Goal: Transaction & Acquisition: Subscribe to service/newsletter

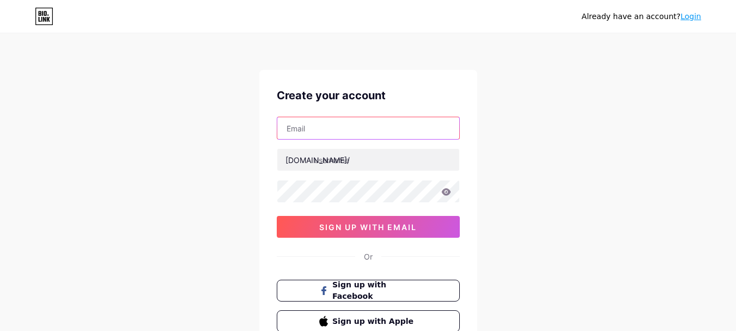
click at [354, 125] on input "text" at bounding box center [368, 128] width 182 height 22
type input "[EMAIL_ADDRESS][DOMAIN_NAME]"
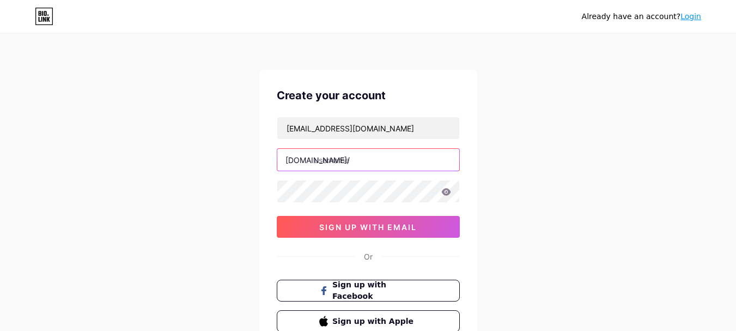
click at [354, 162] on input "text" at bounding box center [368, 160] width 182 height 22
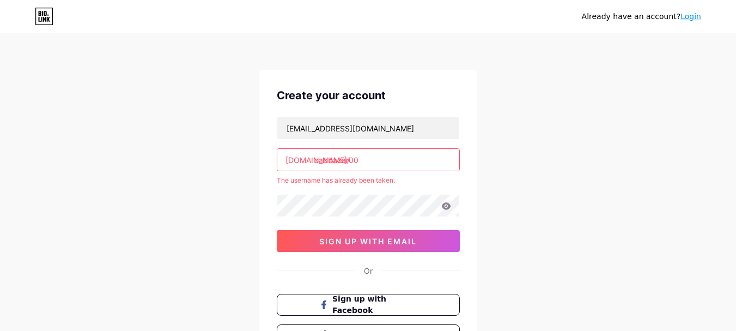
type input "cabbazar00"
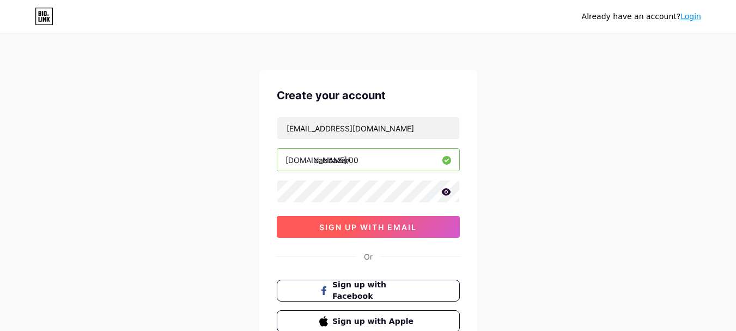
click at [415, 225] on span "sign up with email" at bounding box center [368, 226] width 98 height 9
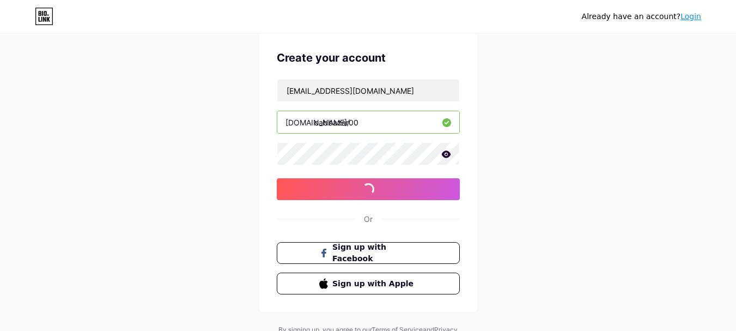
scroll to position [86, 0]
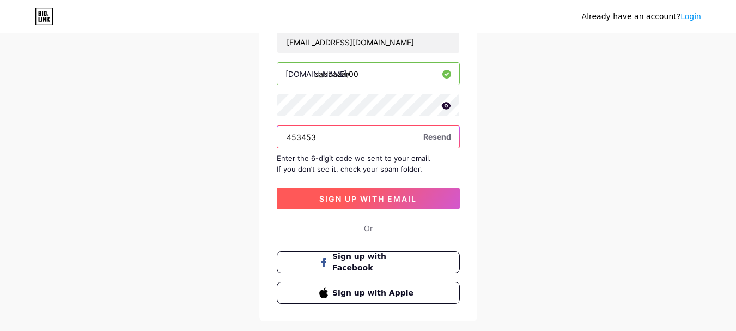
type input "453453"
click at [378, 203] on button "sign up with email" at bounding box center [368, 198] width 183 height 22
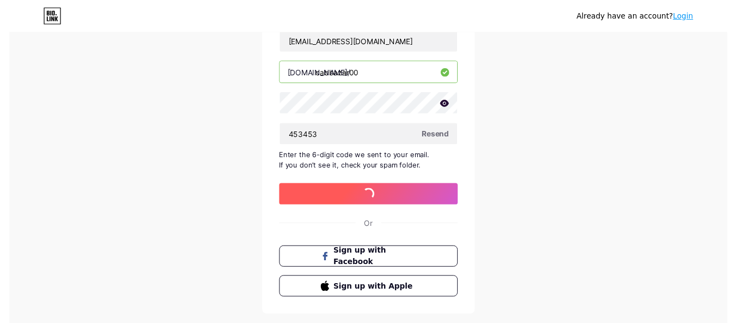
scroll to position [0, 0]
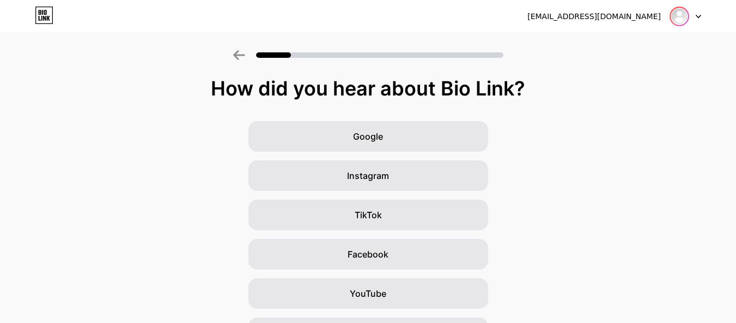
click at [689, 14] on div at bounding box center [680, 17] width 20 height 20
click at [634, 114] on div "How did you hear about Bio Link? Google Instagram TikTok Facebook YouTube Twitt…" at bounding box center [368, 251] width 736 height 349
click at [694, 17] on div at bounding box center [686, 17] width 32 height 20
click at [698, 16] on icon at bounding box center [698, 16] width 4 height 3
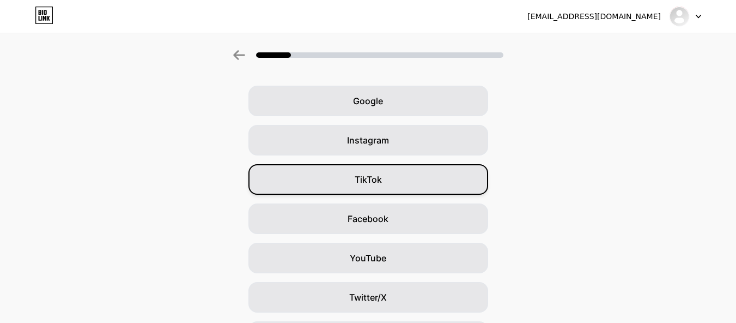
scroll to position [54, 0]
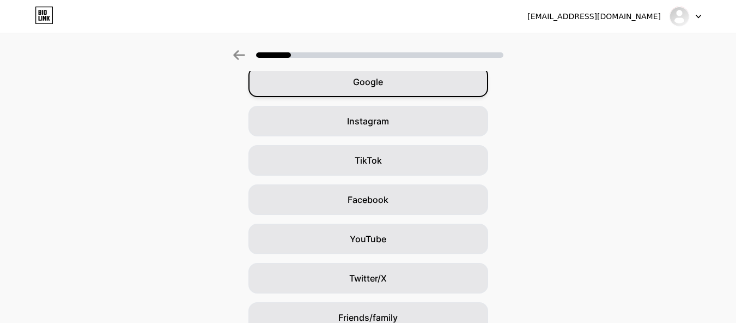
click at [420, 87] on div "Google Instagram TikTok Facebook YouTube Twitter/X Friends/family Other" at bounding box center [368, 218] width 736 height 305
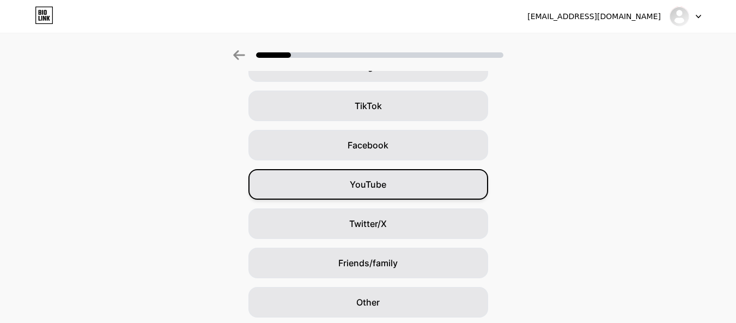
scroll to position [0, 0]
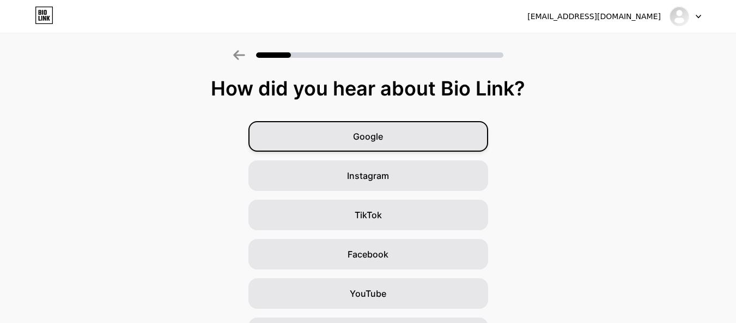
click at [403, 123] on div "Google" at bounding box center [369, 136] width 240 height 31
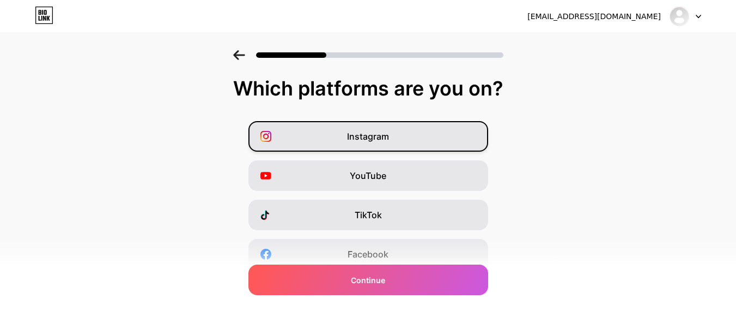
click at [396, 136] on div "Instagram" at bounding box center [369, 136] width 240 height 31
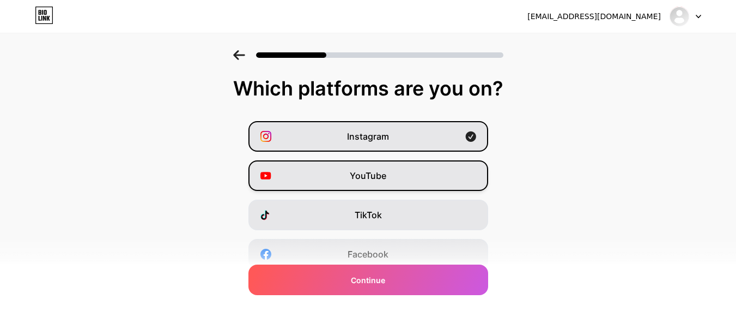
click at [389, 186] on div "YouTube" at bounding box center [369, 175] width 240 height 31
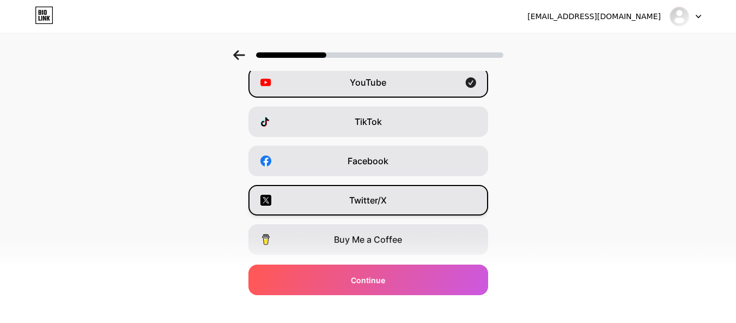
scroll to position [109, 0]
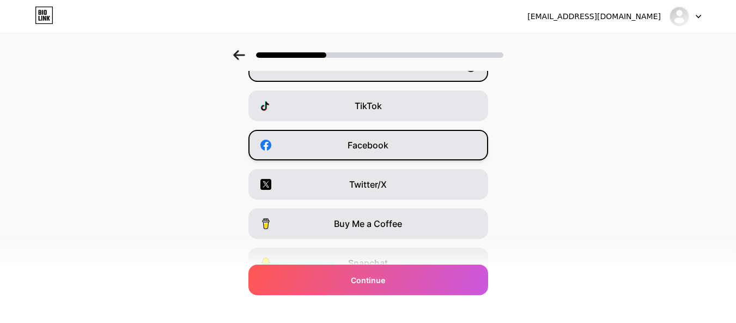
click at [404, 150] on div "Facebook" at bounding box center [369, 145] width 240 height 31
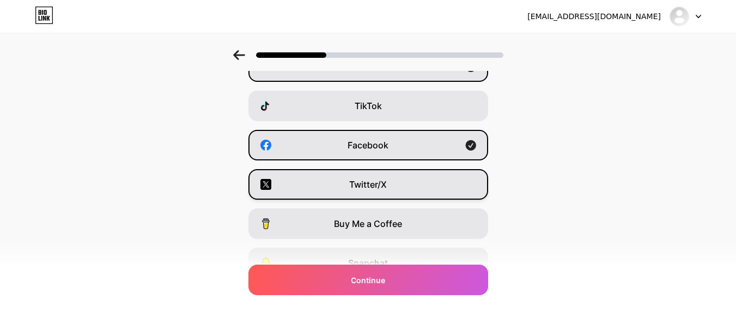
click at [411, 180] on div "Twitter/X" at bounding box center [369, 184] width 240 height 31
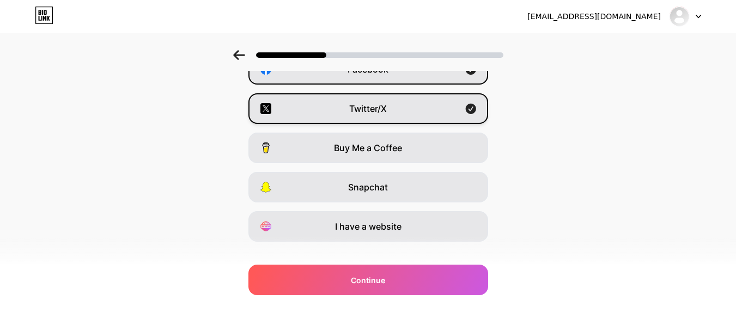
scroll to position [202, 0]
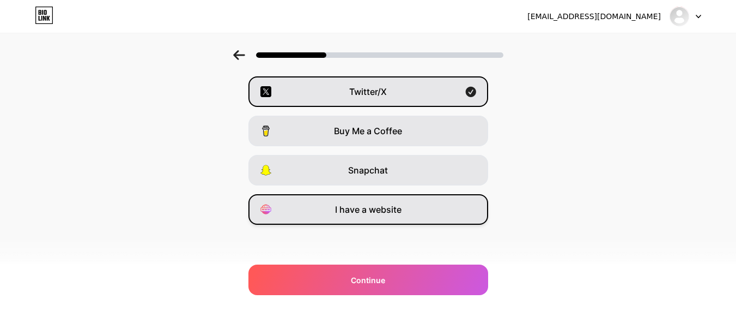
click at [393, 209] on span "I have a website" at bounding box center [368, 209] width 66 height 13
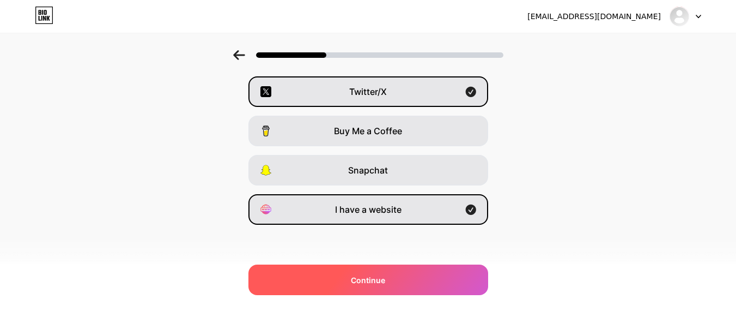
click at [393, 277] on div "Continue" at bounding box center [369, 279] width 240 height 31
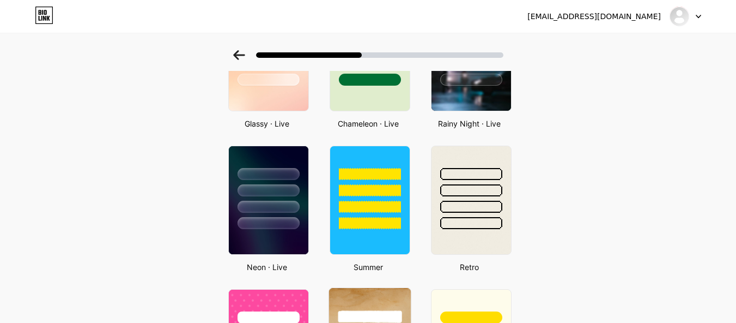
scroll to position [490, 0]
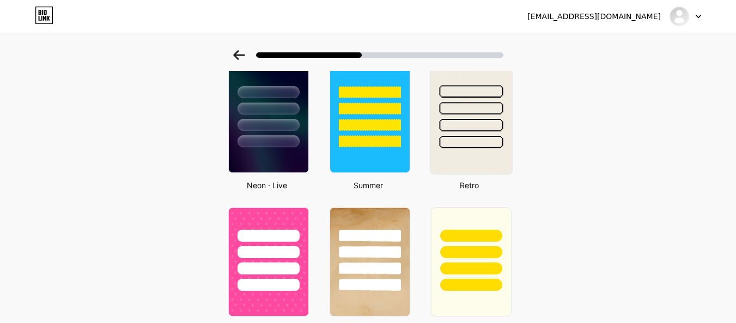
click at [458, 147] on div at bounding box center [471, 142] width 64 height 13
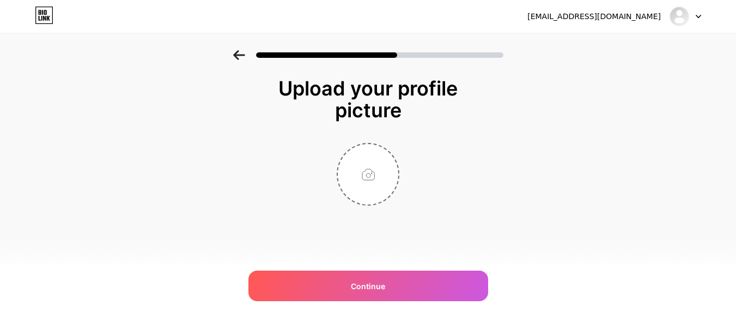
scroll to position [0, 0]
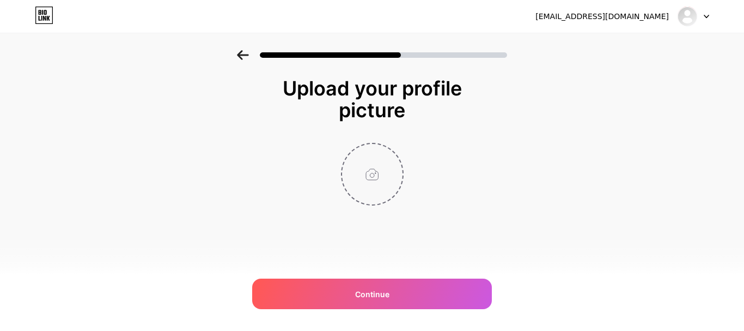
click at [357, 183] on input "file" at bounding box center [372, 174] width 60 height 60
type input "C:\fakepath\cb logo (1).jpg"
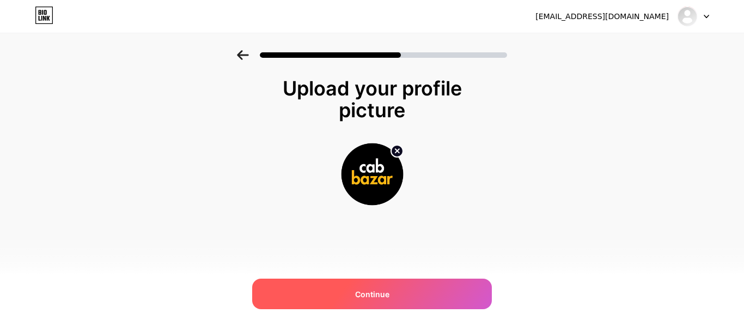
click at [407, 302] on div "Continue" at bounding box center [372, 293] width 240 height 31
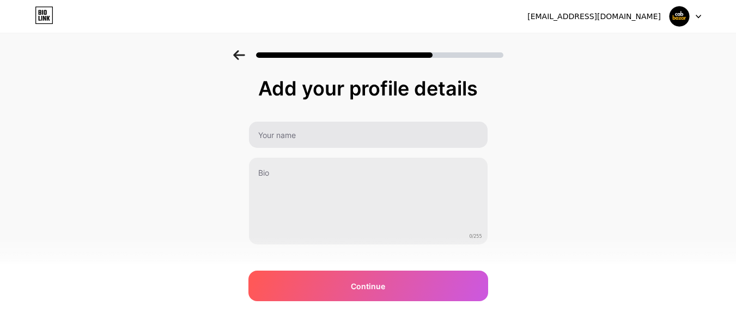
drag, startPoint x: 299, startPoint y: 113, endPoint x: 305, endPoint y: 126, distance: 14.1
click at [306, 119] on div "Add your profile details 0/255 Continue Error" at bounding box center [369, 160] width 240 height 167
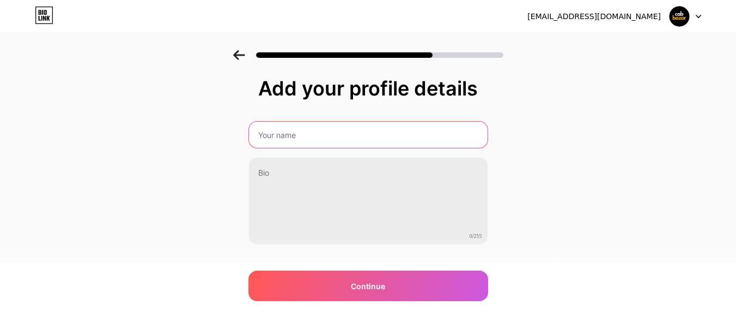
click at [300, 129] on input "text" at bounding box center [368, 135] width 239 height 26
type input "Cab Bazar"
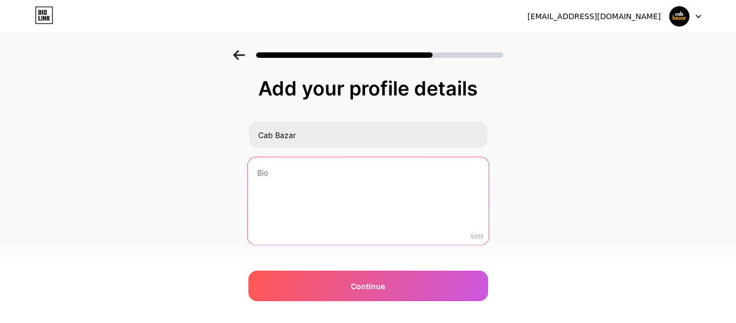
click at [312, 184] on textarea at bounding box center [367, 201] width 241 height 89
paste textarea "Book outstation cab from all over [GEOGRAPHIC_DATA], one way drop taxi, local h…"
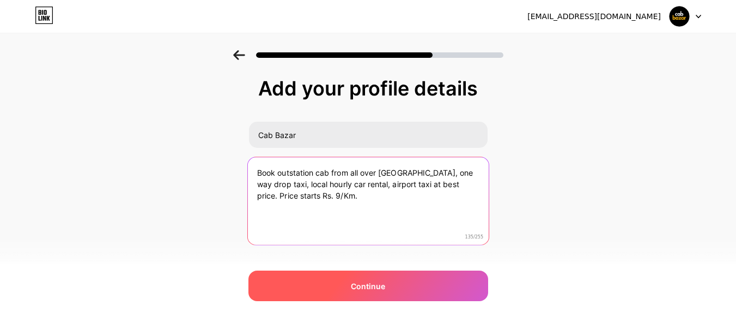
type textarea "Book outstation cab from all over [GEOGRAPHIC_DATA], one way drop taxi, local h…"
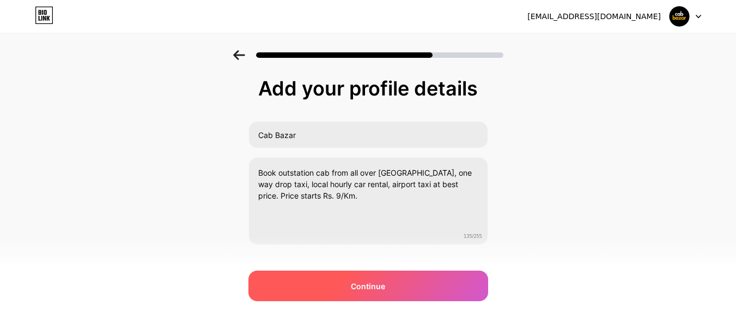
click at [362, 284] on span "Continue" at bounding box center [368, 285] width 34 height 11
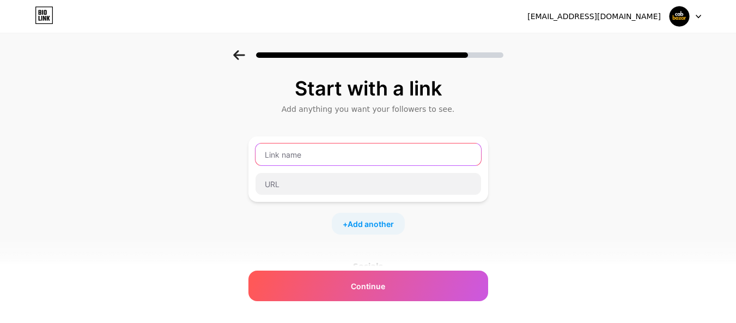
click at [337, 154] on input "text" at bounding box center [369, 154] width 226 height 22
paste input "Pune to Shirdi Cab"
type input "Pune to Shirdi Cab"
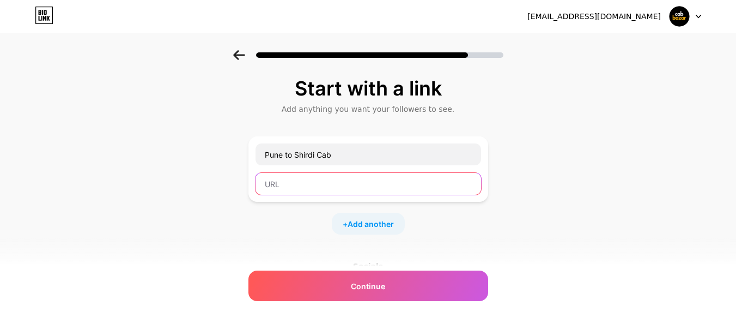
paste input "[URL][DOMAIN_NAME]"
type input "[URL][DOMAIN_NAME]"
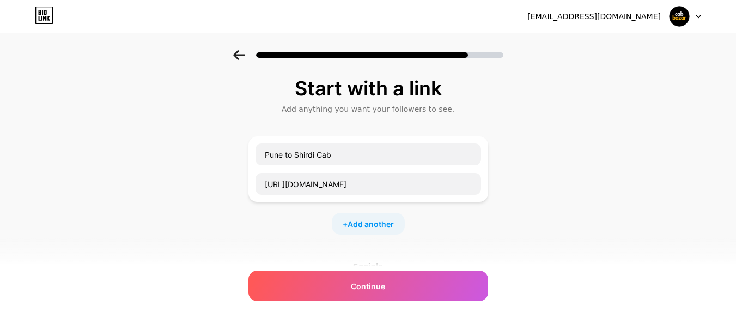
click at [370, 222] on span "Add another" at bounding box center [371, 223] width 46 height 11
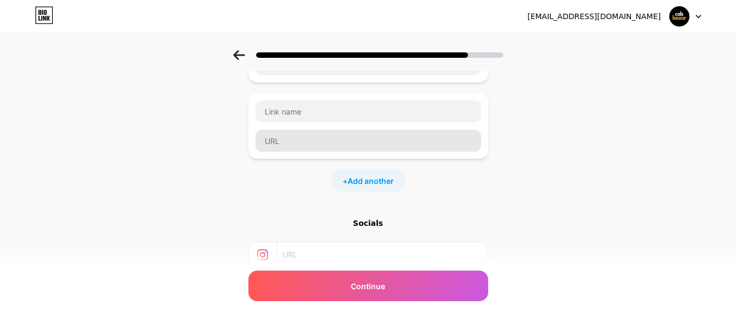
scroll to position [109, 0]
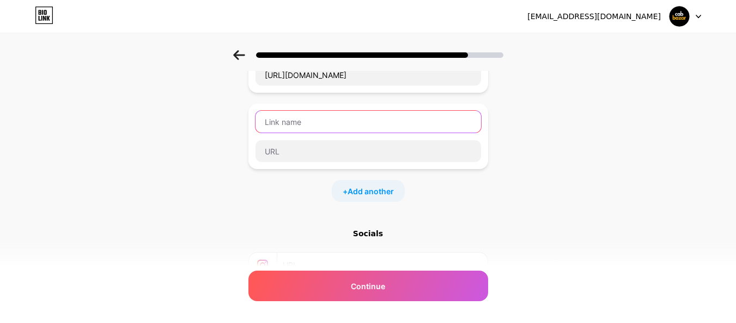
click at [353, 118] on input "text" at bounding box center [369, 122] width 226 height 22
paste input "[GEOGRAPHIC_DATA] to Pune Cab"
type input "[GEOGRAPHIC_DATA] to Pune Cab"
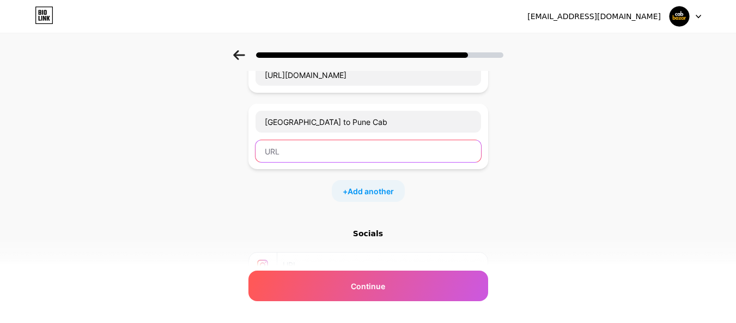
paste input "[URL][DOMAIN_NAME]"
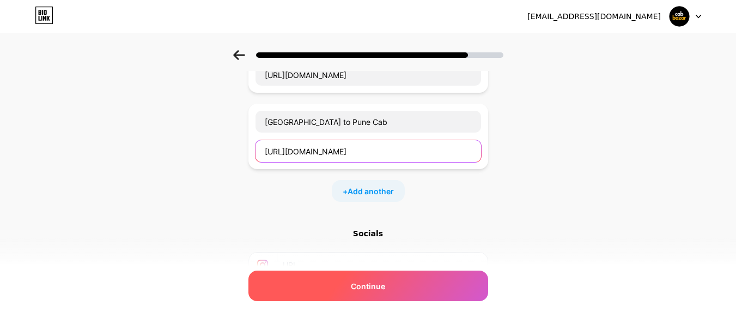
type input "[URL][DOMAIN_NAME]"
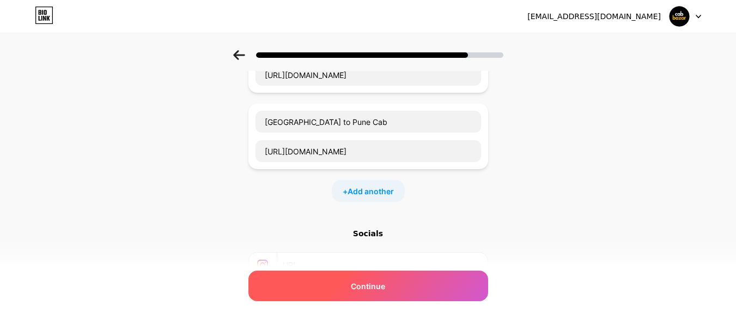
click at [392, 281] on div "Continue" at bounding box center [369, 285] width 240 height 31
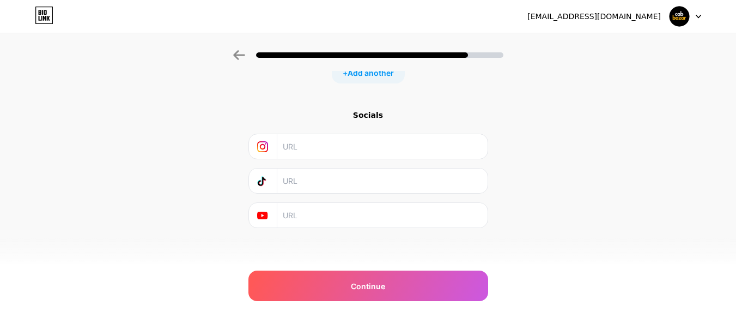
scroll to position [231, 0]
click at [332, 140] on input "text" at bounding box center [382, 143] width 198 height 25
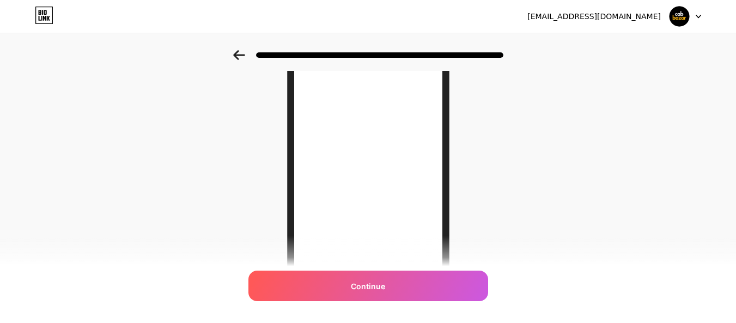
scroll to position [225, 0]
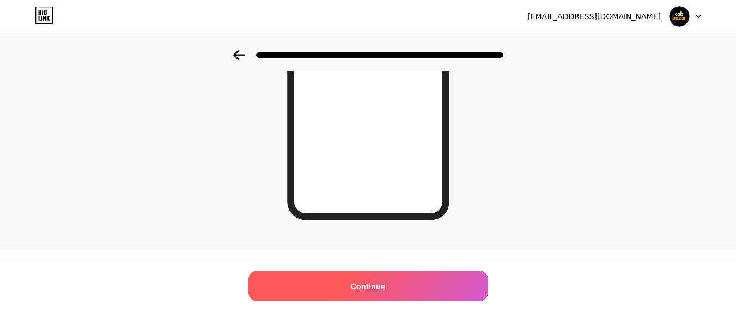
click at [407, 289] on div "Continue" at bounding box center [369, 285] width 240 height 31
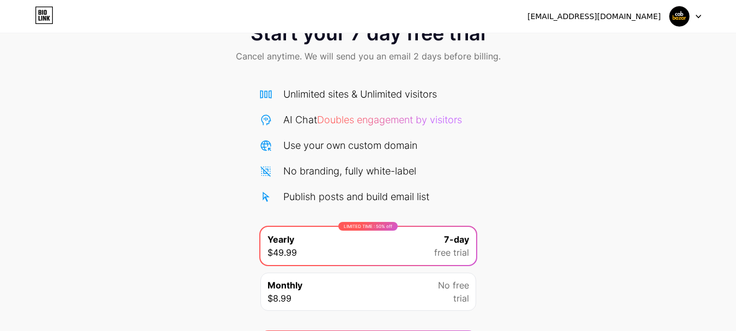
scroll to position [108, 0]
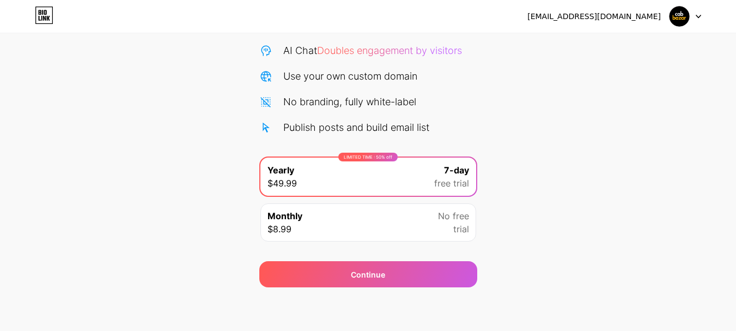
click at [386, 222] on div "Monthly $8.99 No free trial" at bounding box center [368, 222] width 216 height 38
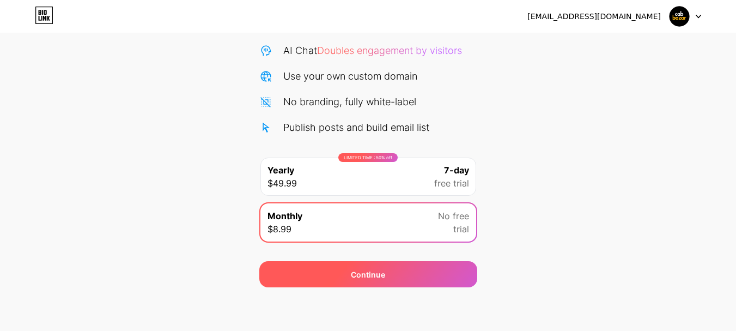
click at [413, 274] on div "Continue" at bounding box center [368, 274] width 218 height 26
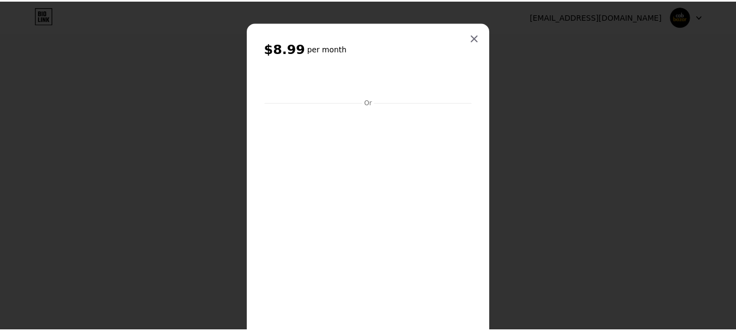
scroll to position [0, 0]
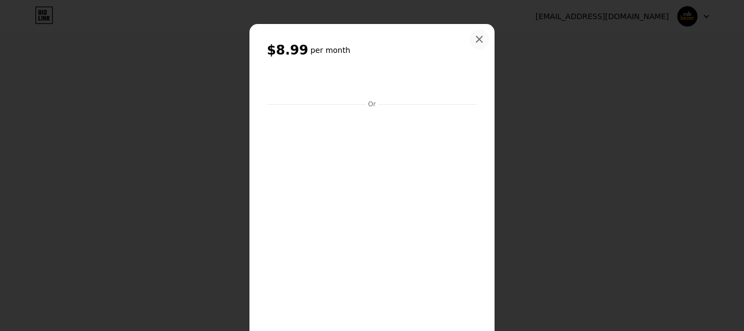
click at [470, 42] on div at bounding box center [480, 39] width 20 height 20
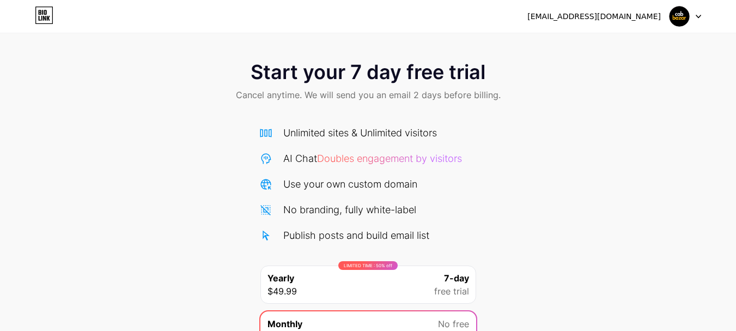
click at [393, 75] on span "Start your 7 day free trial" at bounding box center [368, 72] width 235 height 22
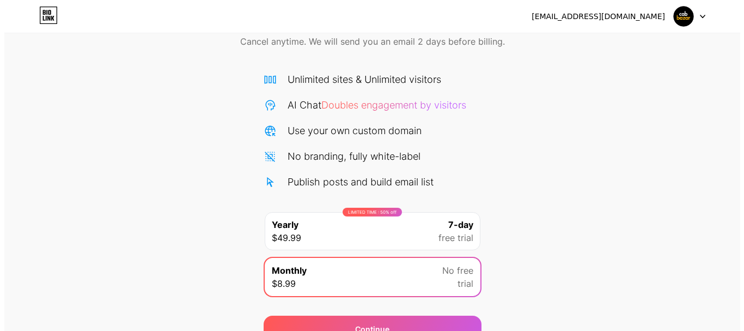
scroll to position [108, 0]
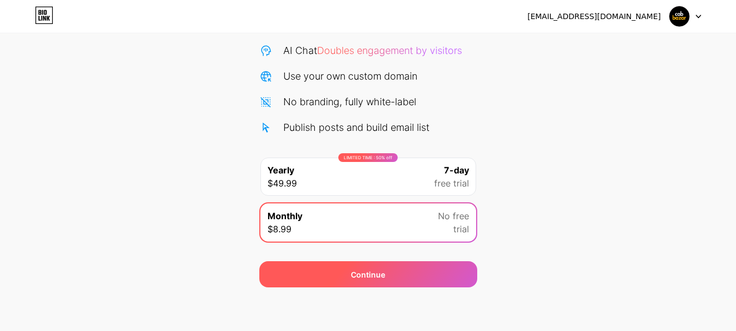
click at [395, 274] on div "Continue" at bounding box center [368, 274] width 218 height 26
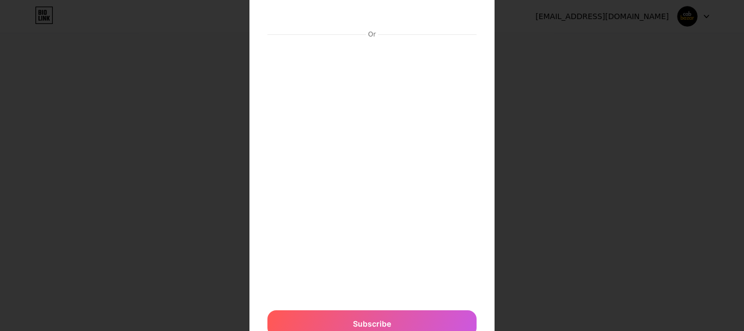
scroll to position [77, 0]
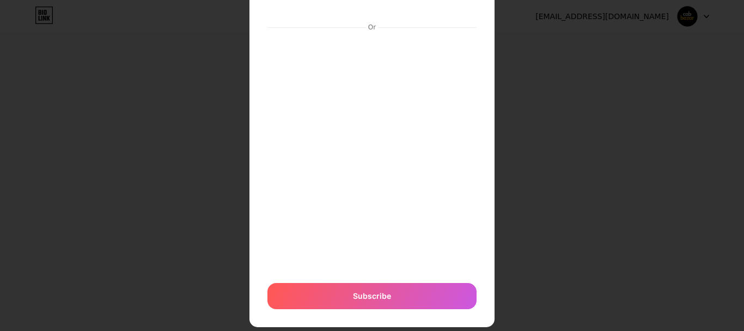
click at [380, 314] on div "$8.99 per month Or Subscribe" at bounding box center [372, 137] width 245 height 380
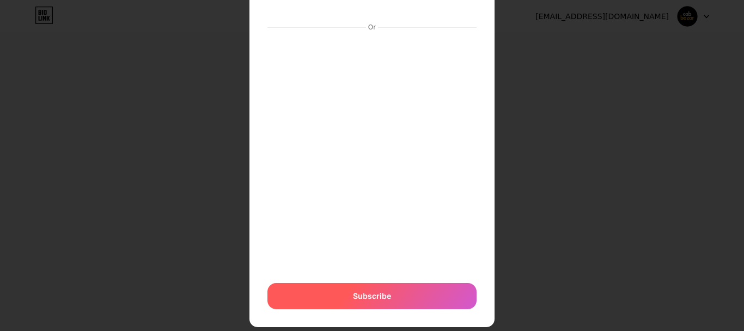
click at [392, 295] on div "Subscribe" at bounding box center [372, 296] width 209 height 26
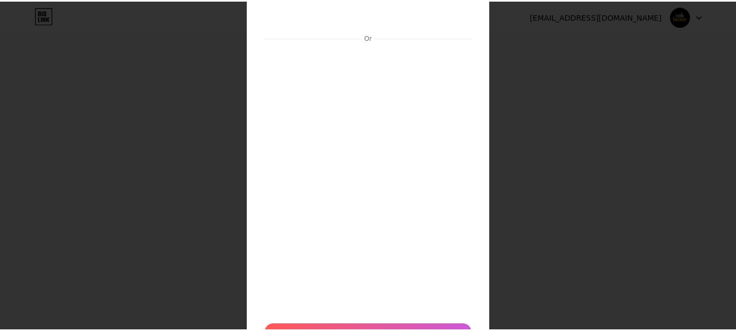
scroll to position [0, 0]
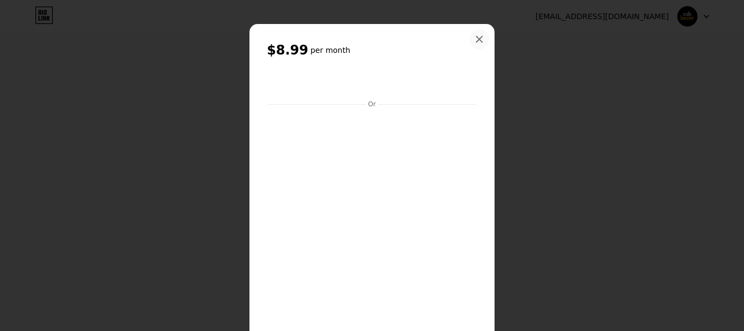
click at [475, 41] on icon at bounding box center [479, 39] width 9 height 9
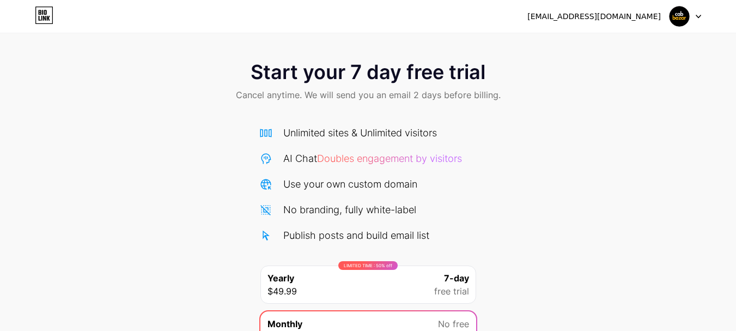
click at [421, 295] on div "LIMITED TIME : 50% off Yearly $49.99 7-day free trial" at bounding box center [368, 284] width 216 height 38
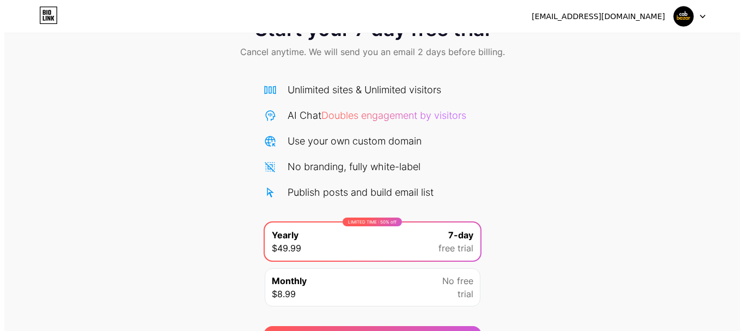
scroll to position [108, 0]
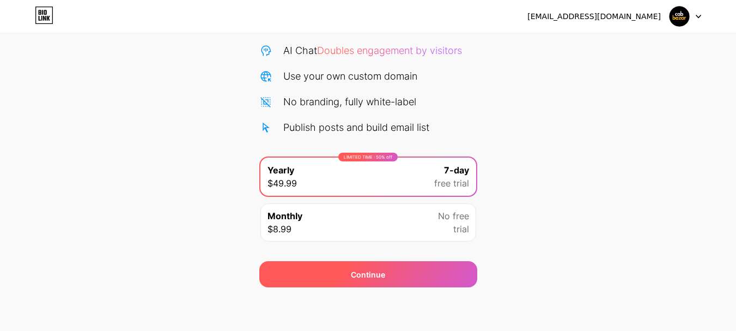
click at [411, 271] on div "Continue" at bounding box center [368, 274] width 218 height 26
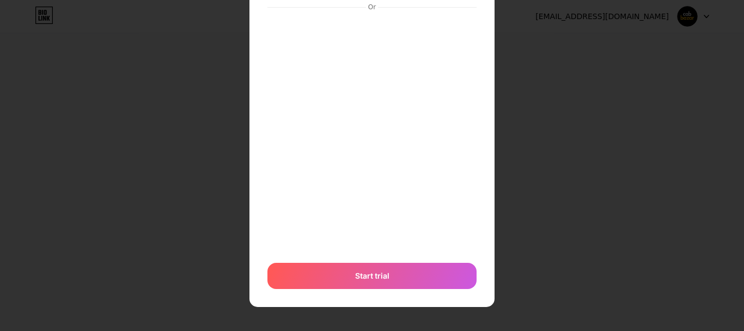
scroll to position [108, 0]
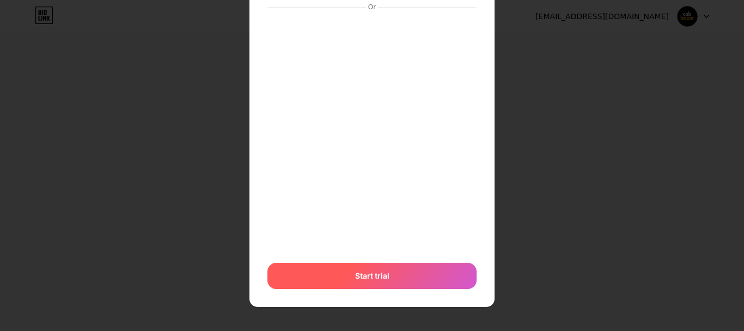
click at [391, 275] on div "Start trial" at bounding box center [372, 276] width 209 height 26
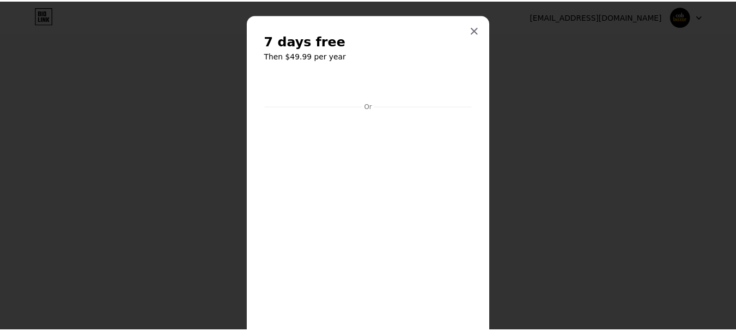
scroll to position [0, 0]
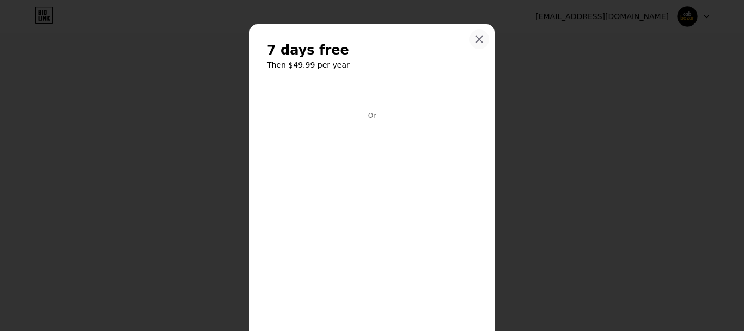
click at [475, 38] on icon at bounding box center [479, 39] width 9 height 9
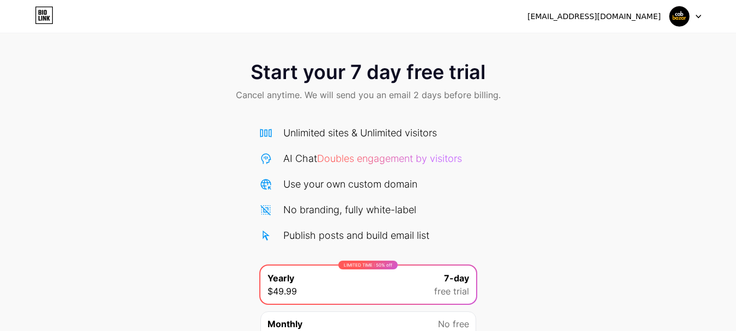
click at [394, 84] on div "Start your 7 day free trial Cancel anytime. We will send you an email 2 days be…" at bounding box center [368, 82] width 736 height 64
click at [471, 85] on div "Start your 7 day free trial Cancel anytime. We will send you an email 2 days be…" at bounding box center [368, 82] width 736 height 64
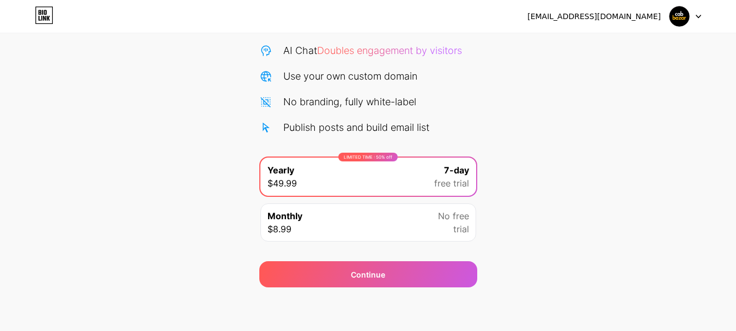
click at [374, 186] on div "LIMITED TIME : 50% off Yearly $49.99 7-day free trial" at bounding box center [368, 176] width 216 height 38
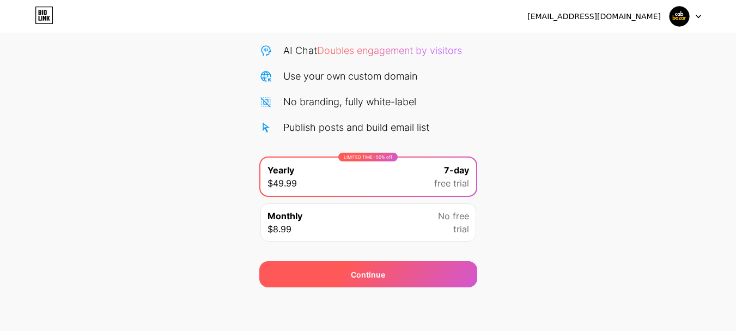
click at [423, 268] on div "Continue" at bounding box center [368, 274] width 218 height 26
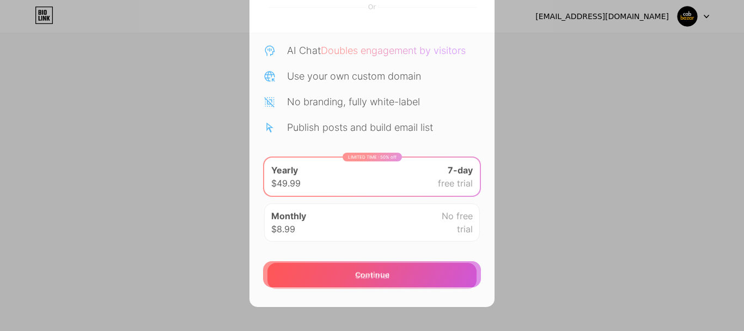
click at [403, 275] on div "Start trial" at bounding box center [372, 276] width 209 height 26
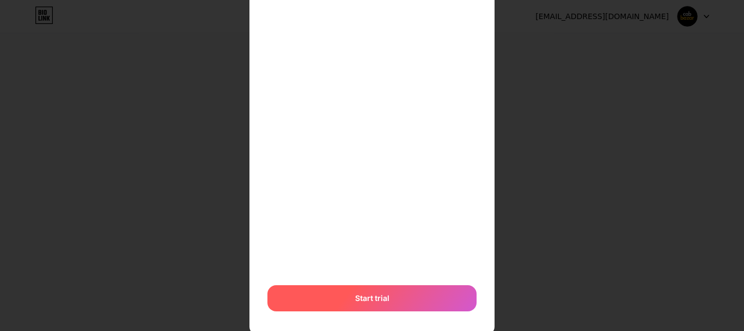
scroll to position [129, 0]
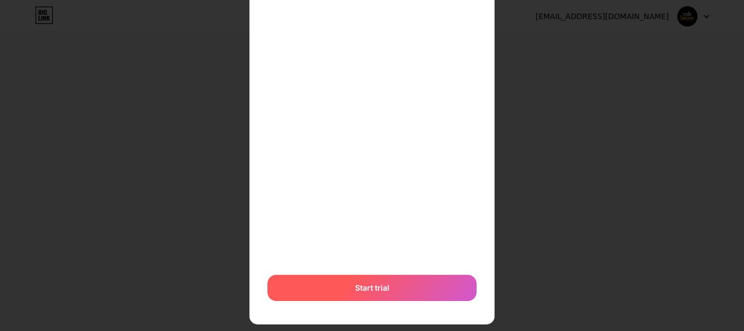
click at [403, 286] on div "Start trial" at bounding box center [372, 288] width 209 height 26
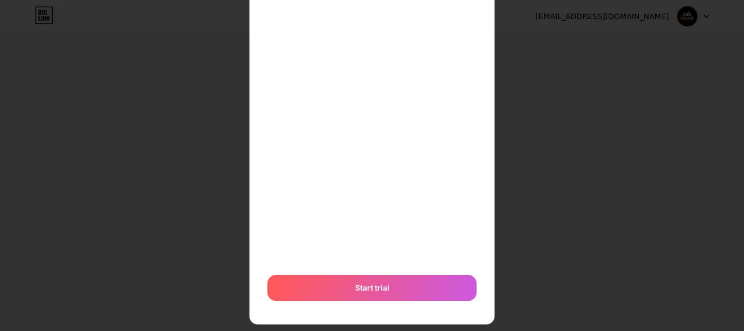
click at [549, 239] on div "7 days free Then $49.99 per year Or Start trial" at bounding box center [372, 109] width 744 height 477
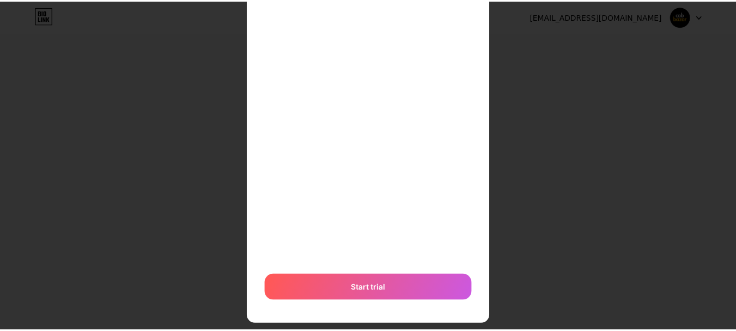
scroll to position [0, 0]
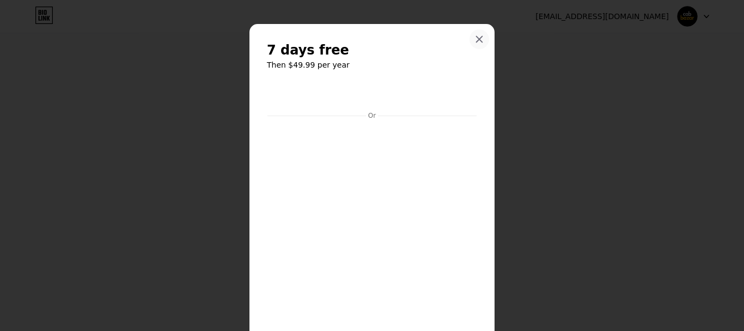
click at [477, 41] on icon at bounding box center [479, 39] width 9 height 9
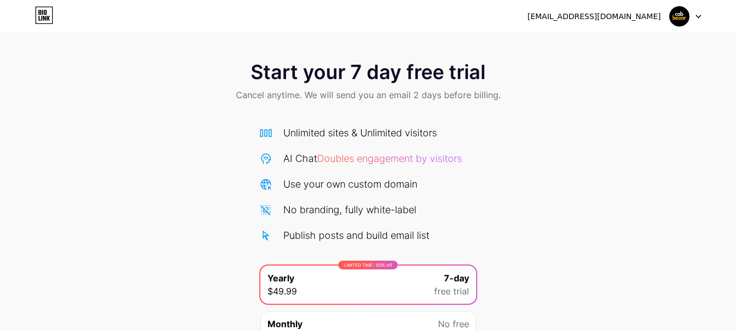
click at [620, 20] on div "[EMAIL_ADDRESS][DOMAIN_NAME]" at bounding box center [595, 16] width 134 height 11
click at [703, 14] on div "samikshaagrawal2013@gmail.com Logout" at bounding box center [368, 17] width 736 height 20
click at [701, 14] on div at bounding box center [686, 17] width 32 height 20
click at [46, 19] on icon at bounding box center [44, 15] width 19 height 17
click at [381, 153] on span "Doubles engagement by visitors" at bounding box center [389, 158] width 145 height 11
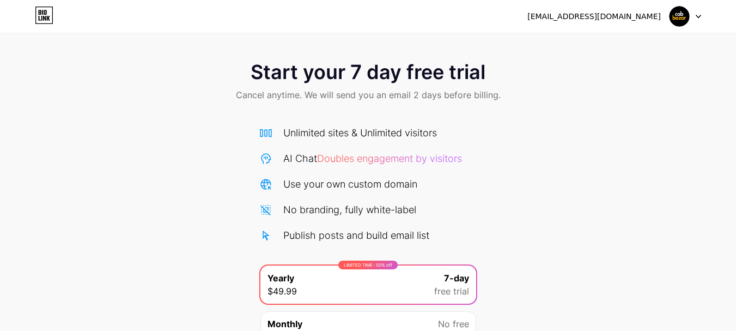
click at [407, 157] on span "Doubles engagement by visitors" at bounding box center [389, 158] width 145 height 11
click at [397, 157] on span "Doubles engagement by visitors" at bounding box center [389, 158] width 145 height 11
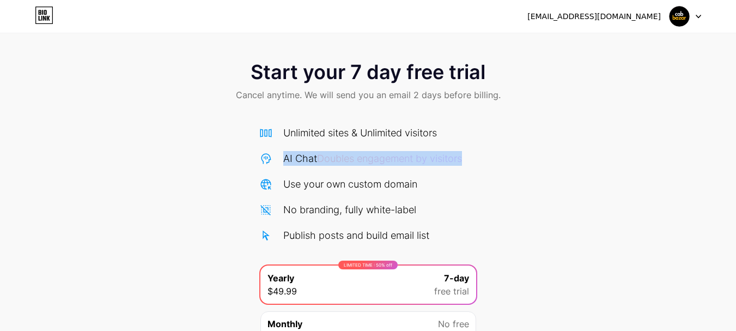
click at [397, 157] on span "Doubles engagement by visitors" at bounding box center [389, 158] width 145 height 11
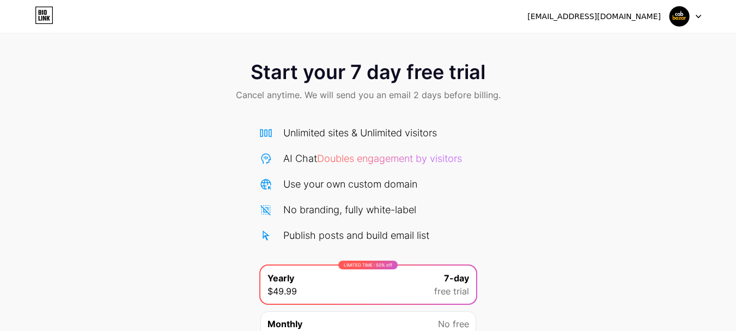
click at [377, 181] on div "Use your own custom domain" at bounding box center [350, 184] width 134 height 15
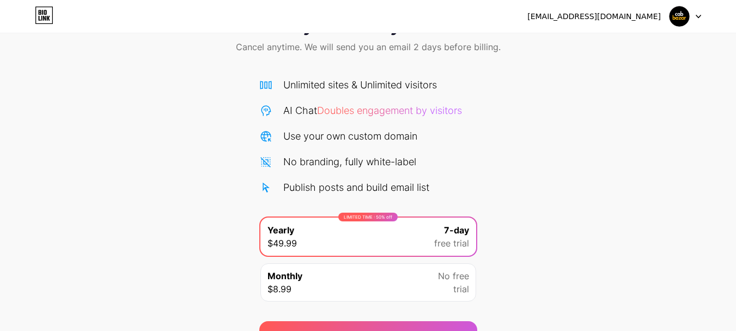
scroll to position [108, 0]
